Goal: Information Seeking & Learning: Learn about a topic

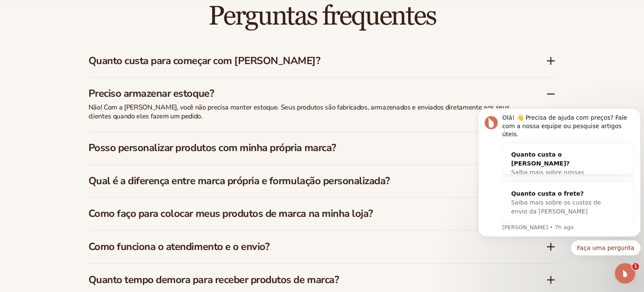
click at [363, 59] on icon at bounding box center [551, 61] width 10 height 10
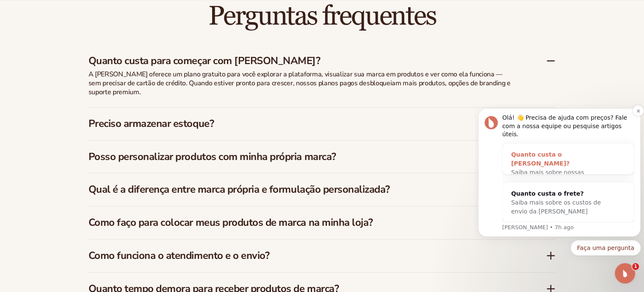
click at [363, 168] on div "Saiba mais sobre nossas assinaturas" at bounding box center [559, 177] width 97 height 18
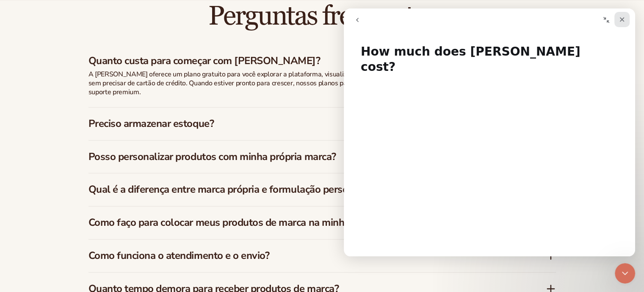
click at [363, 18] on icon "Close" at bounding box center [622, 19] width 7 height 7
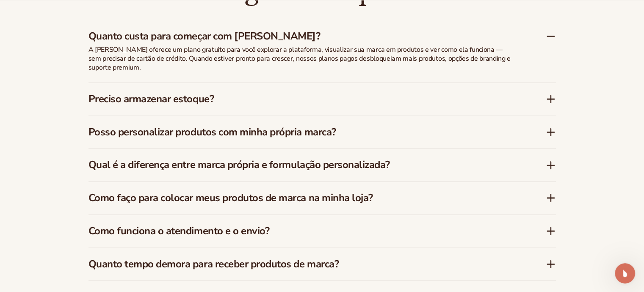
scroll to position [1281, 0]
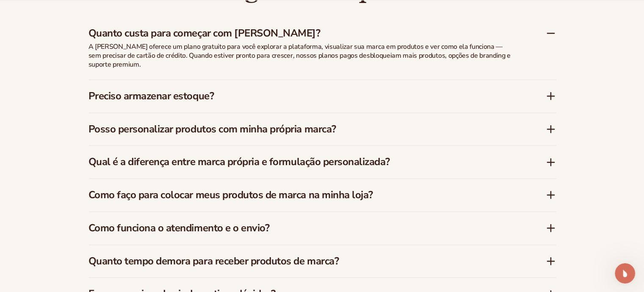
click at [363, 101] on div "Preciso armazenar estoque?" at bounding box center [323, 96] width 468 height 33
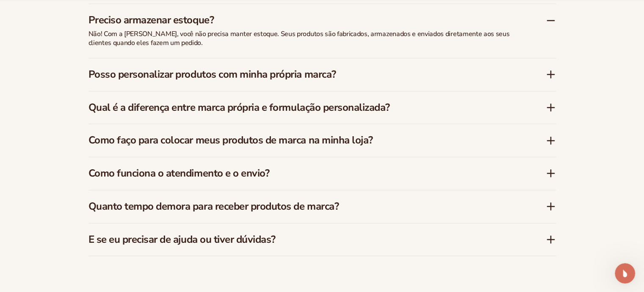
scroll to position [1329, 0]
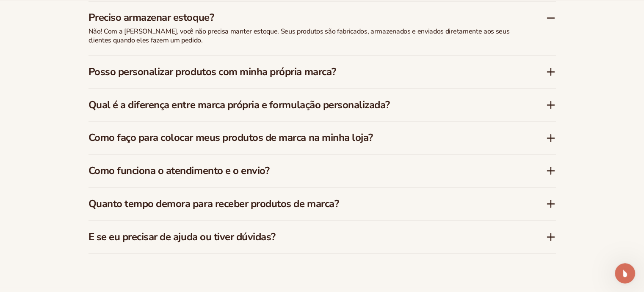
click at [363, 72] on icon at bounding box center [551, 71] width 0 height 7
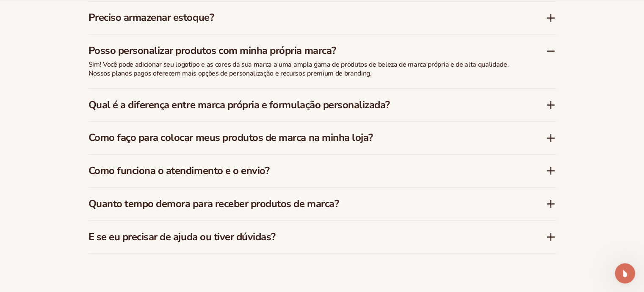
click at [363, 51] on icon at bounding box center [551, 51] width 7 height 0
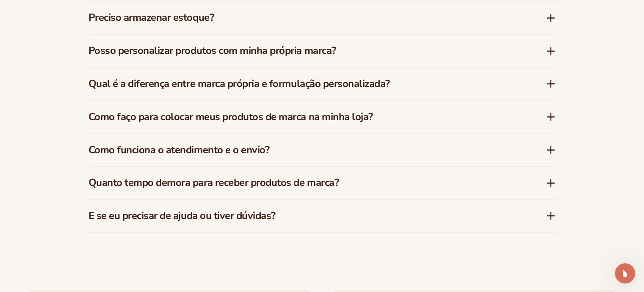
click at [363, 82] on icon at bounding box center [551, 83] width 10 height 10
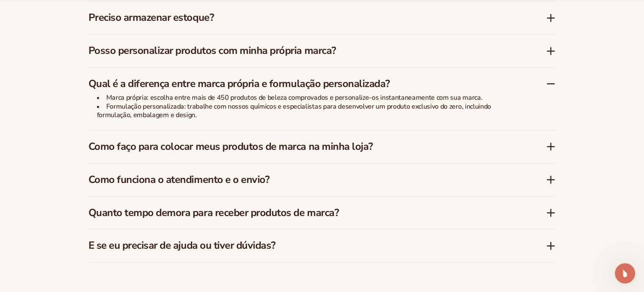
click at [363, 82] on icon at bounding box center [551, 83] width 10 height 10
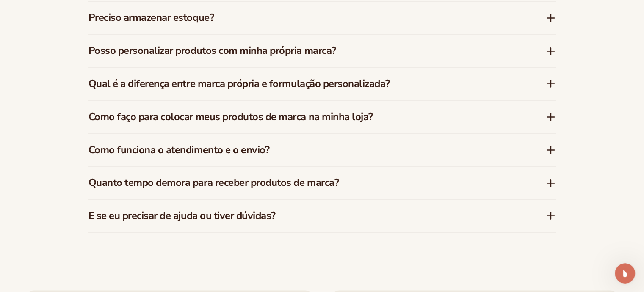
click at [363, 118] on icon at bounding box center [551, 116] width 10 height 10
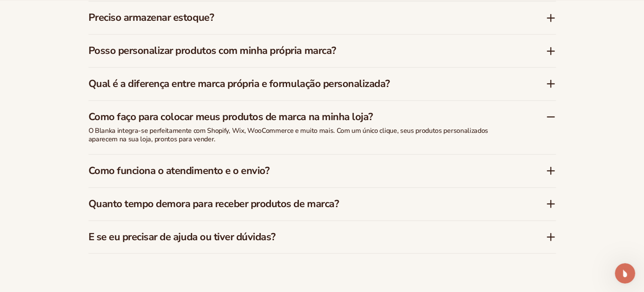
click at [363, 118] on icon at bounding box center [551, 116] width 10 height 10
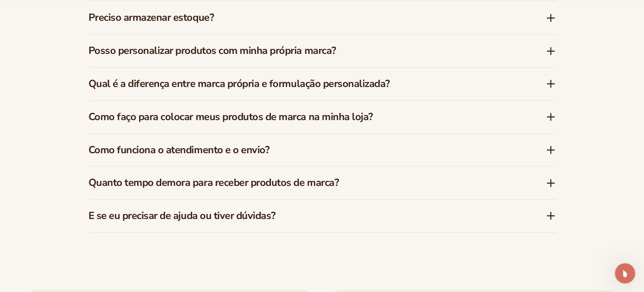
click at [363, 151] on icon at bounding box center [551, 149] width 10 height 10
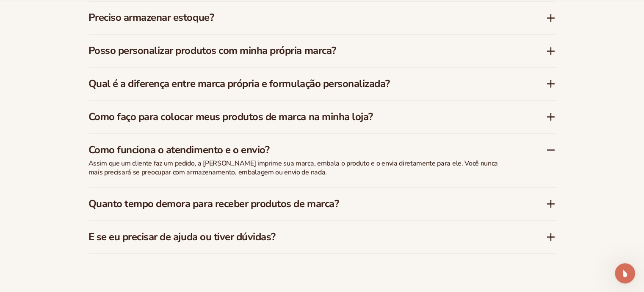
click at [363, 147] on icon at bounding box center [551, 149] width 10 height 10
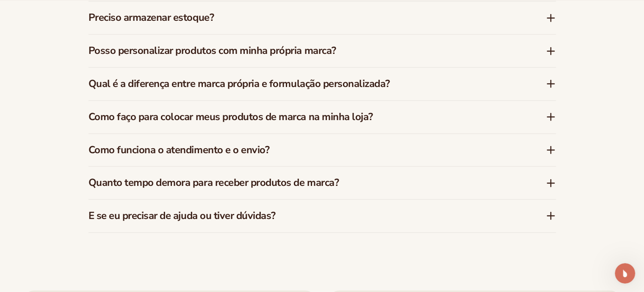
click at [363, 183] on icon at bounding box center [551, 183] width 10 height 10
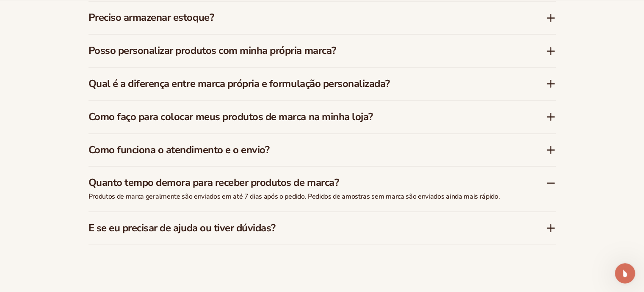
click at [363, 226] on icon at bounding box center [551, 227] width 10 height 10
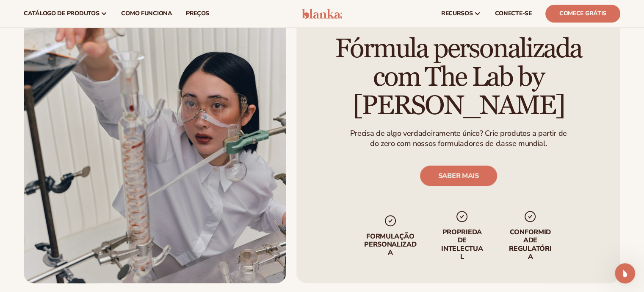
scroll to position [934, 0]
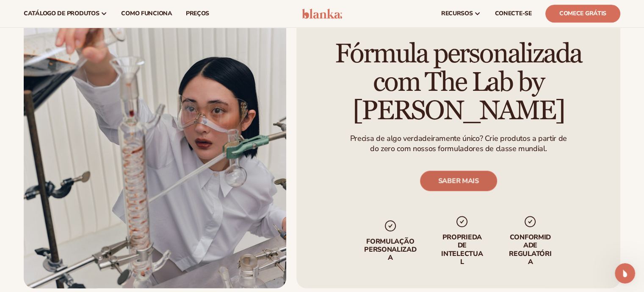
click at [363, 170] on link "SABER MAIS" at bounding box center [458, 180] width 77 height 20
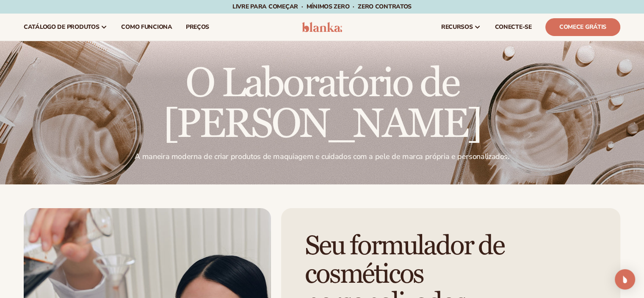
drag, startPoint x: 647, startPoint y: 48, endPoint x: 627, endPoint y: 41, distance: 21.4
click at [627, 41] on html "Pular para o conteúdo Livre para começar · Mínimos ZERO · ZERO contratos · Livr…" at bounding box center [322, 149] width 644 height 298
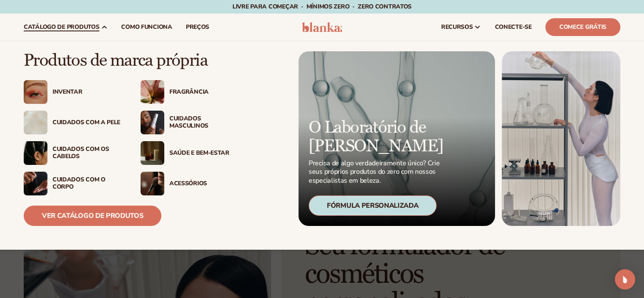
click at [40, 93] on img at bounding box center [36, 92] width 24 height 24
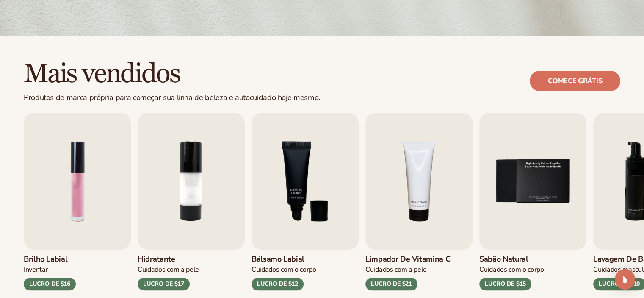
scroll to position [254, 0]
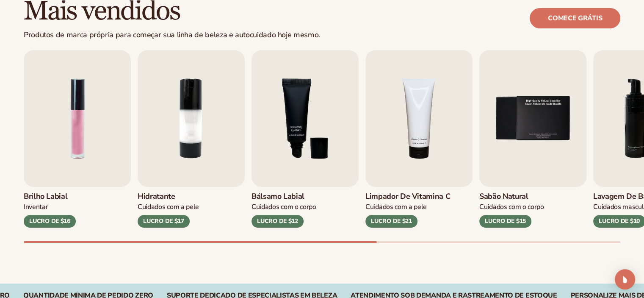
drag, startPoint x: 0, startPoint y: 0, endPoint x: 650, endPoint y: 69, distance: 654.1
click at [526, 143] on img "5 / 9" at bounding box center [533, 118] width 107 height 137
click at [505, 220] on font "LUCRO DE $15" at bounding box center [505, 221] width 41 height 8
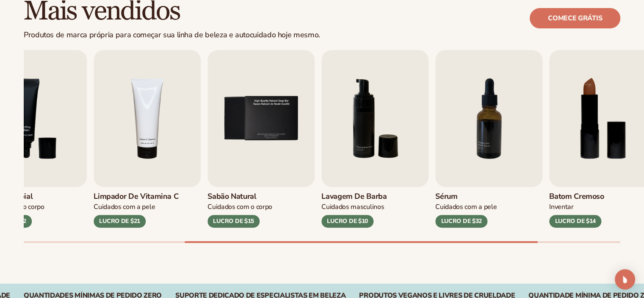
click at [530, 227] on div "Brilho labial Inventar LUCRO DE $16 Hidratante Cuidados com a pele LUCRO DE $17…" at bounding box center [334, 146] width 621 height 193
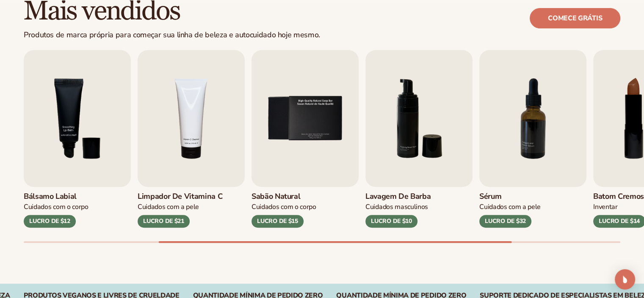
drag, startPoint x: 508, startPoint y: 242, endPoint x: 503, endPoint y: 242, distance: 5.2
click at [503, 242] on div "Mais vendidos Produtos de marca própria para começar sua linha de beleza e auto…" at bounding box center [322, 128] width 644 height 310
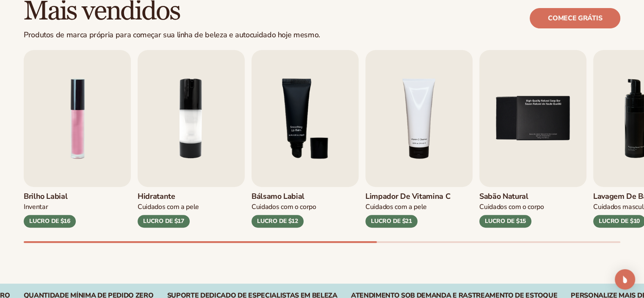
click at [279, 239] on div "Brilho labial Inventar LUCRO DE $16 Hidratante Cuidados com a pele LUCRO DE $17…" at bounding box center [334, 146] width 621 height 193
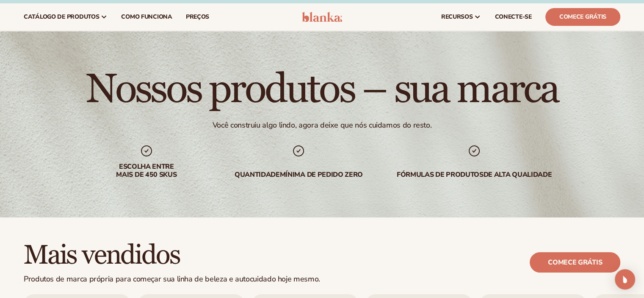
scroll to position [8, 0]
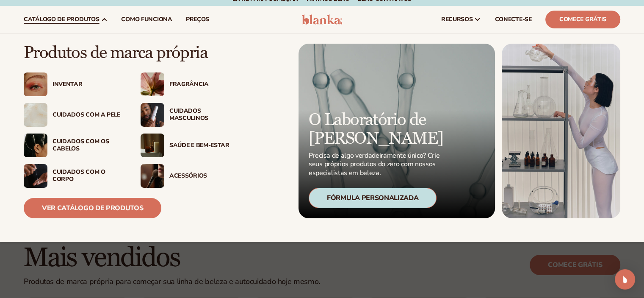
click at [63, 114] on font "Cuidados com a pele" at bounding box center [87, 115] width 68 height 8
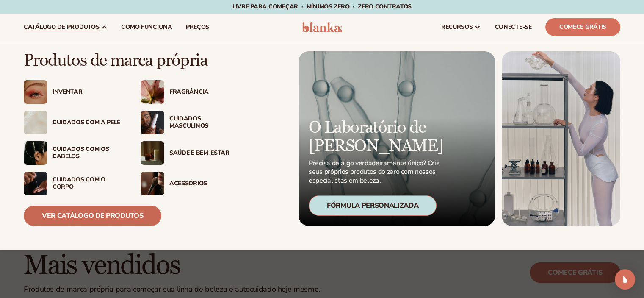
click at [90, 216] on font "Ver catálogo de produtos" at bounding box center [92, 215] width 101 height 9
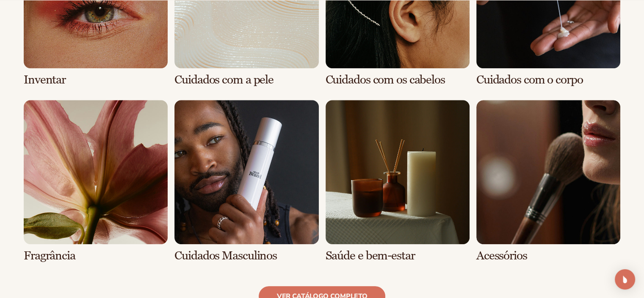
scroll to position [716, 0]
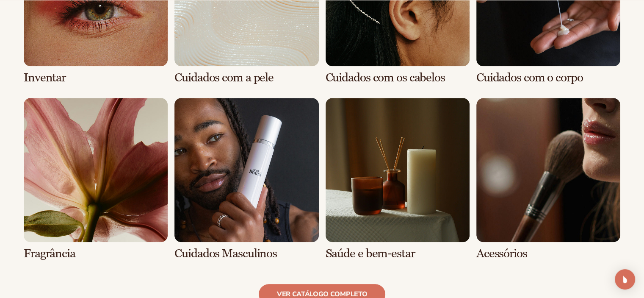
click at [390, 203] on link "7 / 8" at bounding box center [398, 179] width 144 height 162
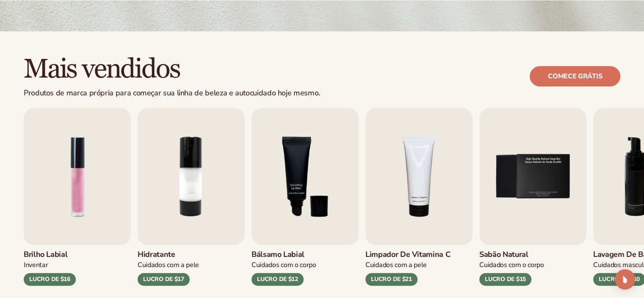
scroll to position [198, 0]
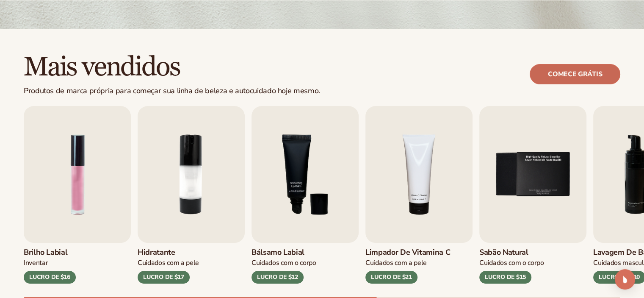
click at [569, 74] on font "Comece grátis" at bounding box center [575, 73] width 54 height 9
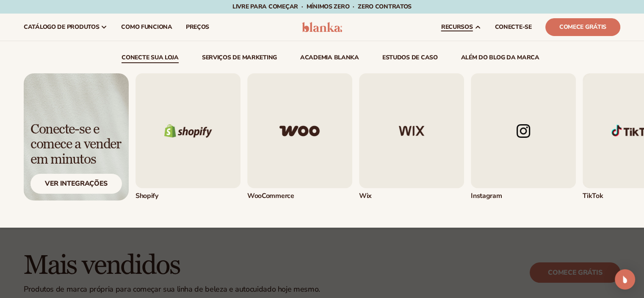
click at [500, 153] on img "4 / 5" at bounding box center [523, 130] width 105 height 115
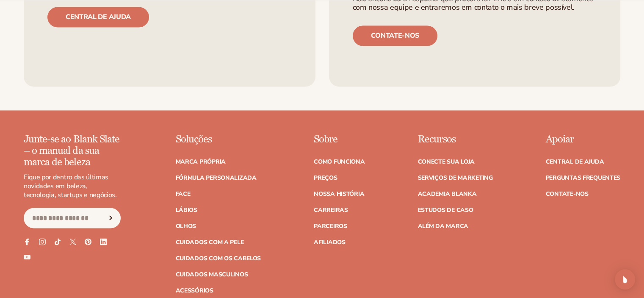
scroll to position [1458, 0]
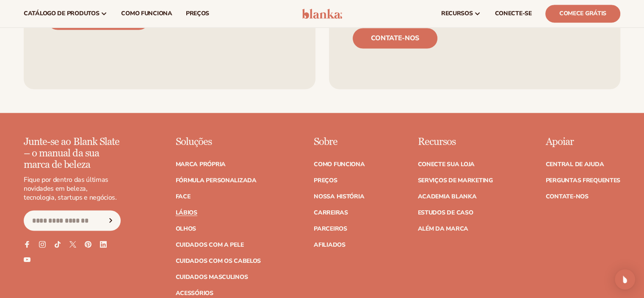
click at [192, 208] on font "Lábios" at bounding box center [187, 212] width 22 height 8
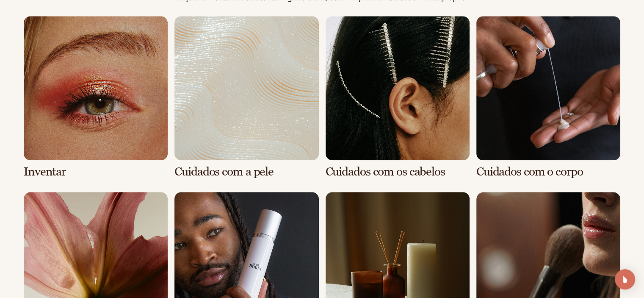
scroll to position [681, 0]
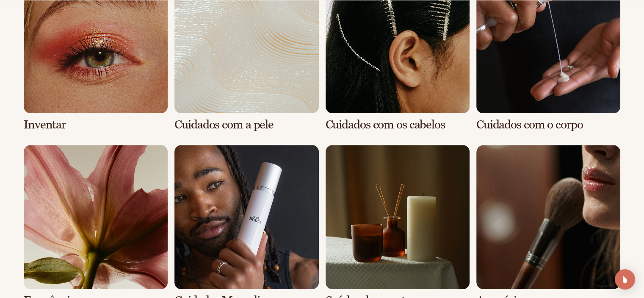
drag, startPoint x: 0, startPoint y: 0, endPoint x: 638, endPoint y: 122, distance: 649.3
click at [138, 62] on link "1 / 8" at bounding box center [96, 50] width 144 height 162
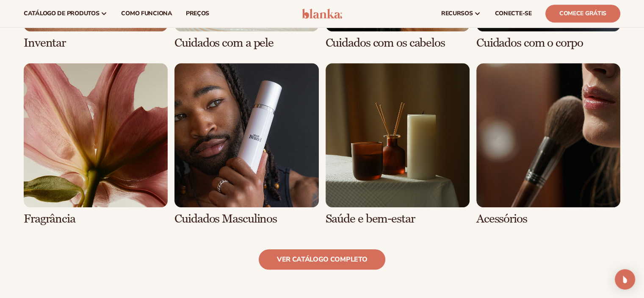
scroll to position [719, 0]
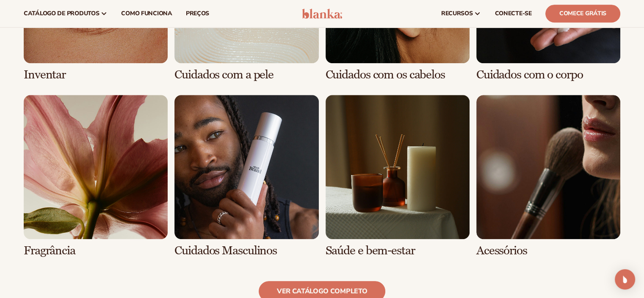
drag, startPoint x: 648, startPoint y: 28, endPoint x: 637, endPoint y: 135, distance: 107.3
click at [328, 286] on font "ver catálogo completo" at bounding box center [322, 290] width 90 height 9
